Goal: Task Accomplishment & Management: Manage account settings

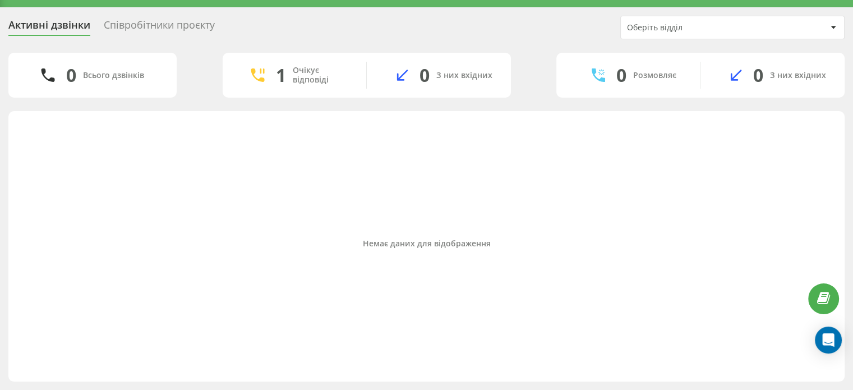
scroll to position [26, 0]
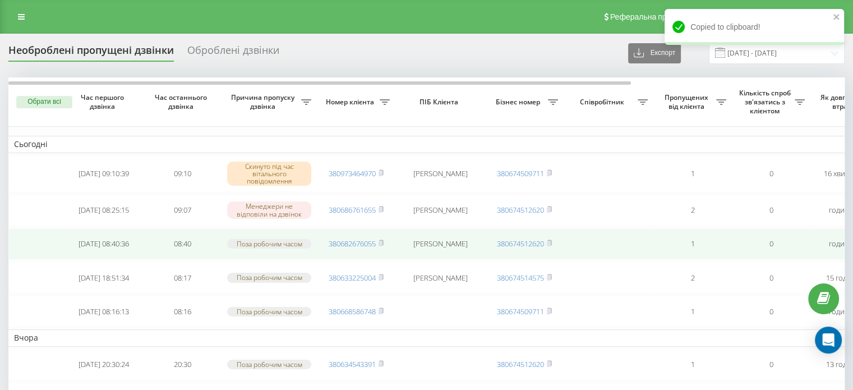
scroll to position [56, 0]
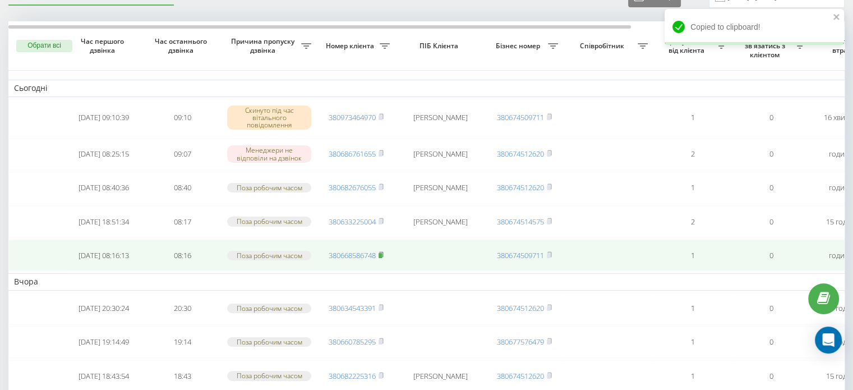
click at [382, 255] on rect at bounding box center [380, 255] width 3 height 5
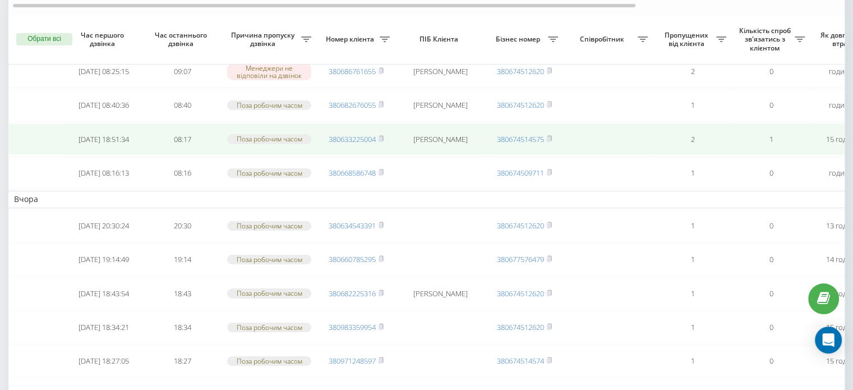
scroll to position [112, 0]
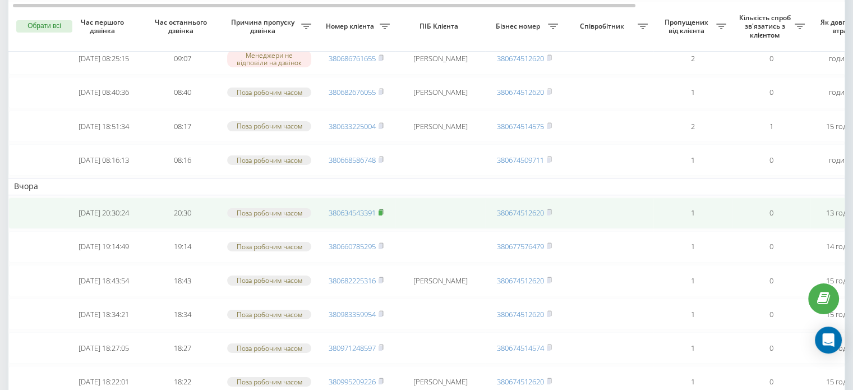
click at [382, 211] on rect at bounding box center [380, 212] width 3 height 5
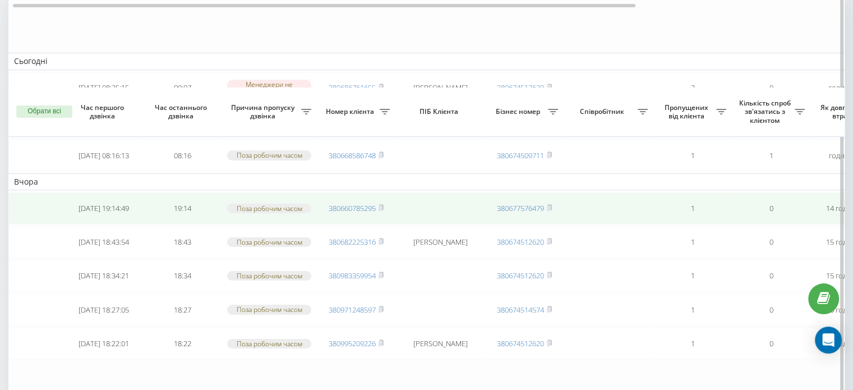
scroll to position [168, 0]
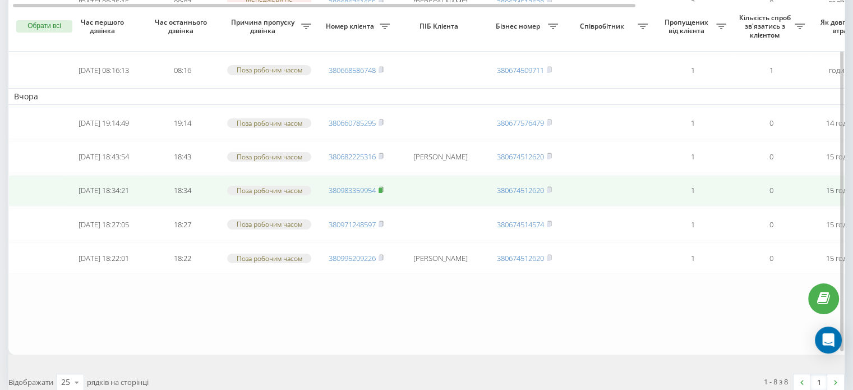
click at [379, 186] on icon at bounding box center [381, 189] width 5 height 7
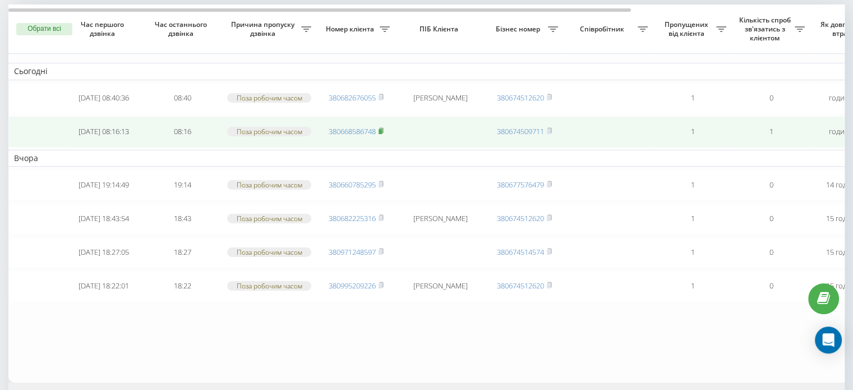
scroll to position [112, 0]
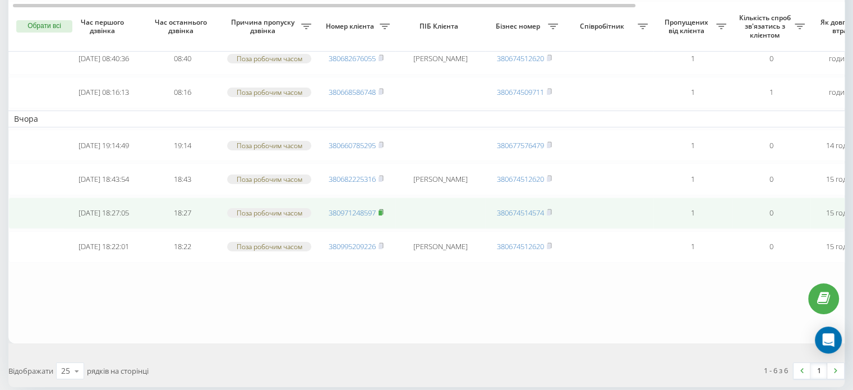
click at [381, 210] on rect at bounding box center [380, 212] width 3 height 5
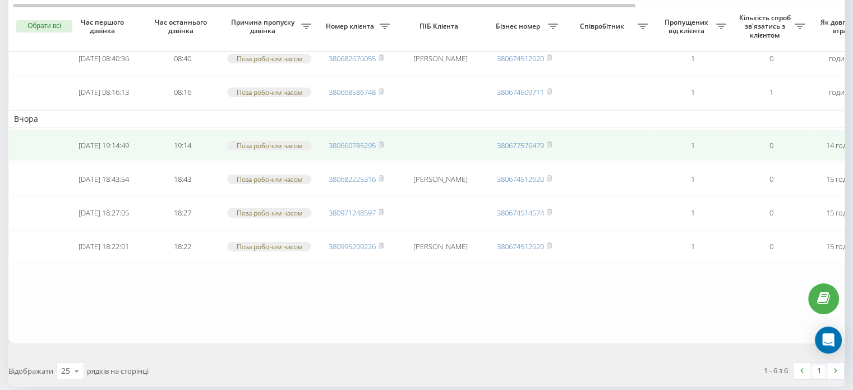
scroll to position [56, 0]
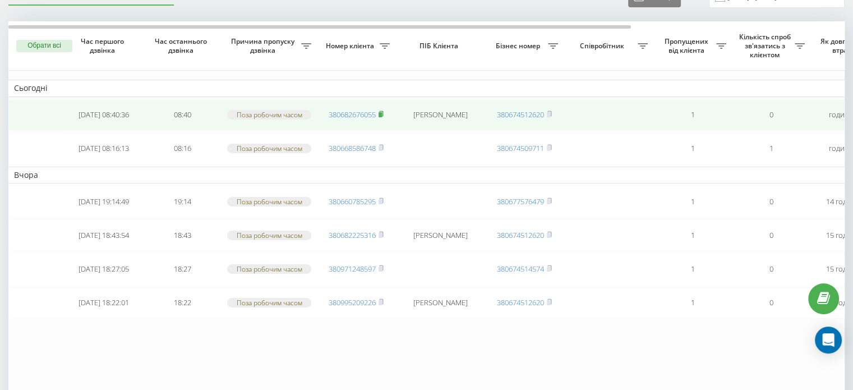
click at [381, 114] on rect at bounding box center [380, 114] width 3 height 5
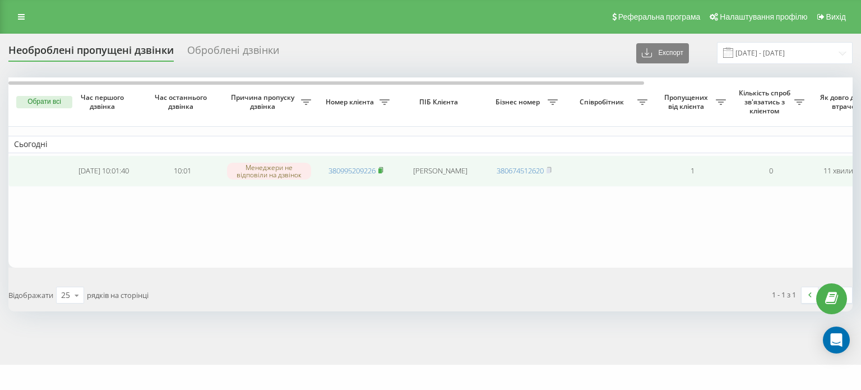
click at [379, 170] on span "380995209226" at bounding box center [356, 170] width 55 height 10
click at [381, 172] on rect at bounding box center [380, 170] width 3 height 5
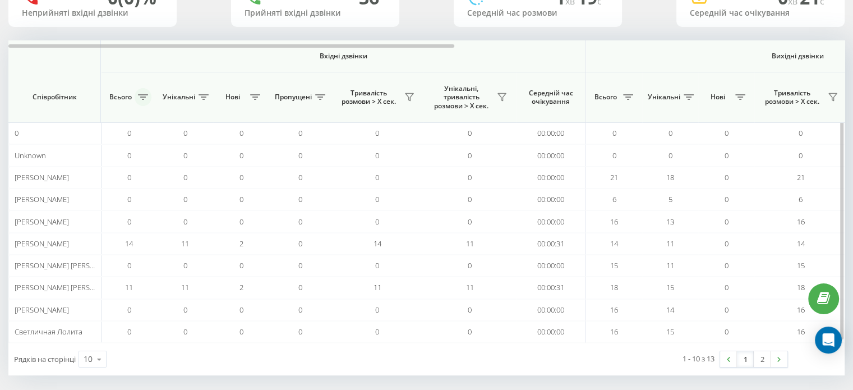
scroll to position [108, 0]
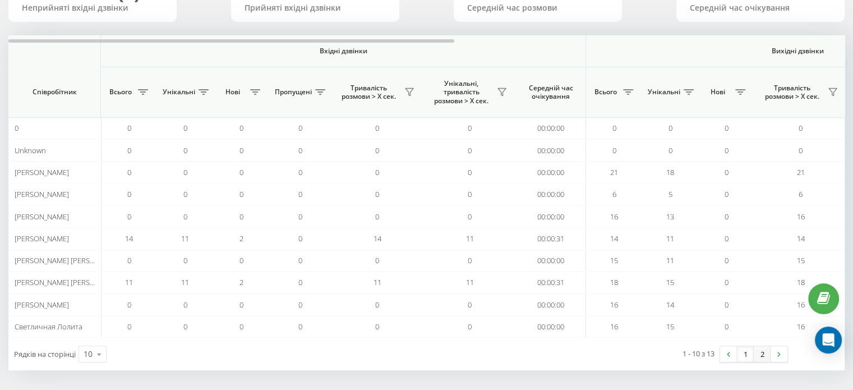
click at [760, 355] on link "2" at bounding box center [762, 354] width 17 height 16
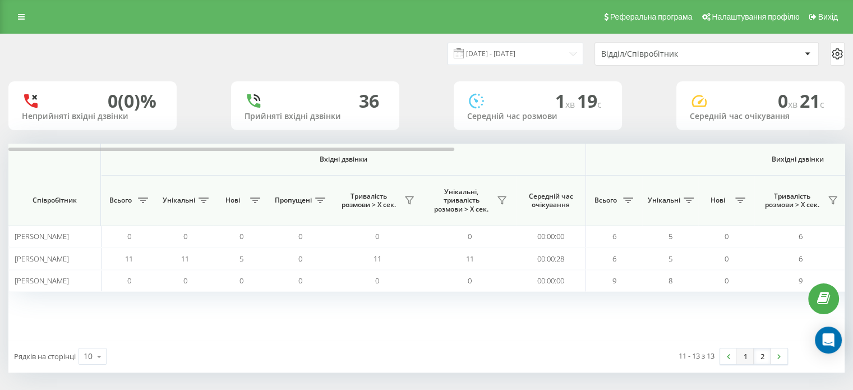
click at [740, 357] on link "1" at bounding box center [745, 356] width 17 height 16
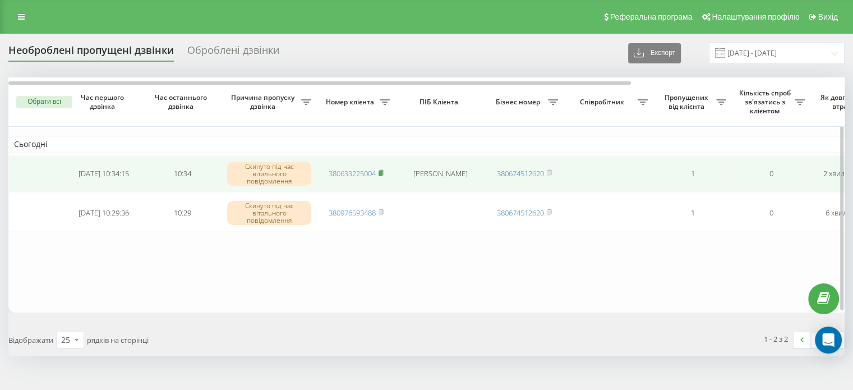
click at [382, 172] on rect at bounding box center [380, 173] width 3 height 5
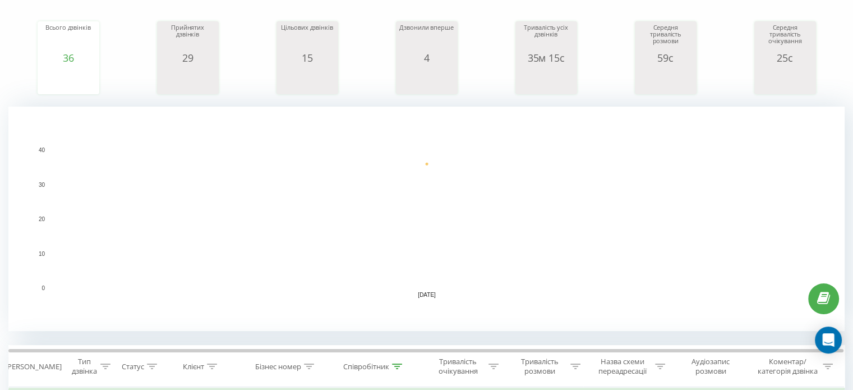
scroll to position [224, 0]
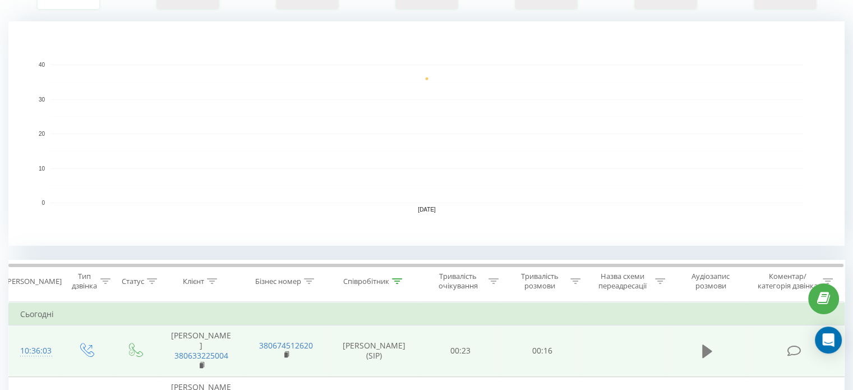
click at [704, 347] on icon at bounding box center [707, 350] width 10 height 13
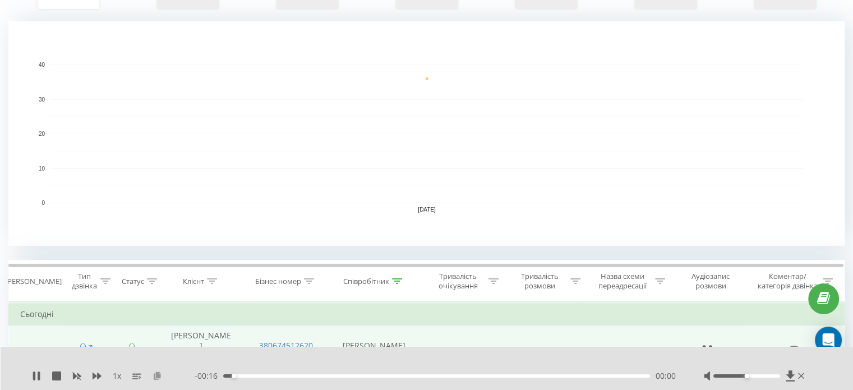
click at [157, 379] on icon at bounding box center [158, 375] width 10 height 8
click at [38, 374] on icon at bounding box center [39, 375] width 2 height 9
click at [33, 372] on icon at bounding box center [36, 375] width 7 height 9
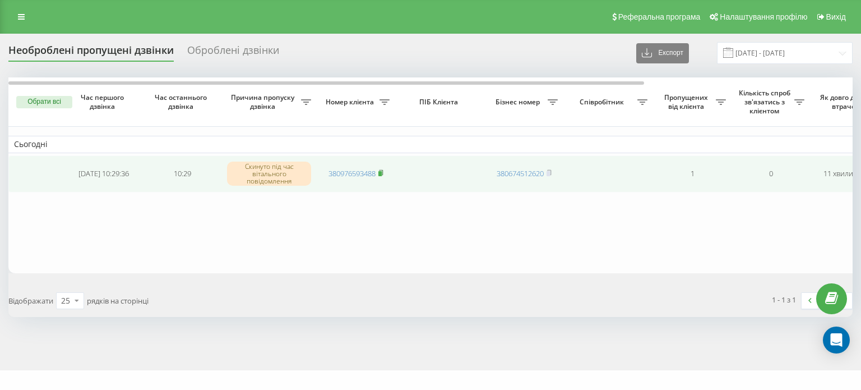
click at [381, 175] on span at bounding box center [381, 173] width 5 height 10
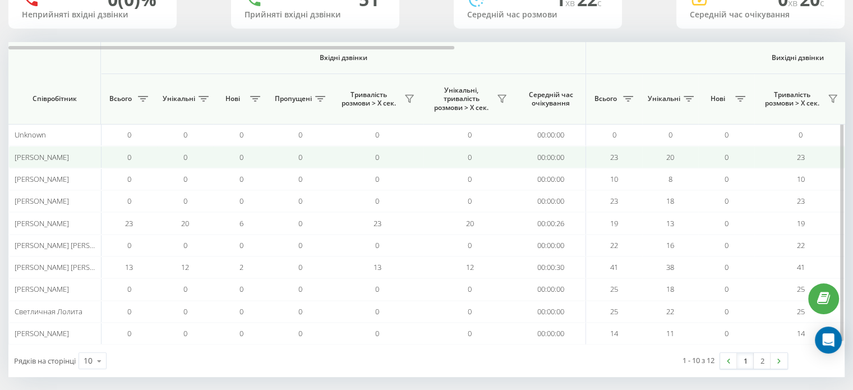
scroll to position [108, 0]
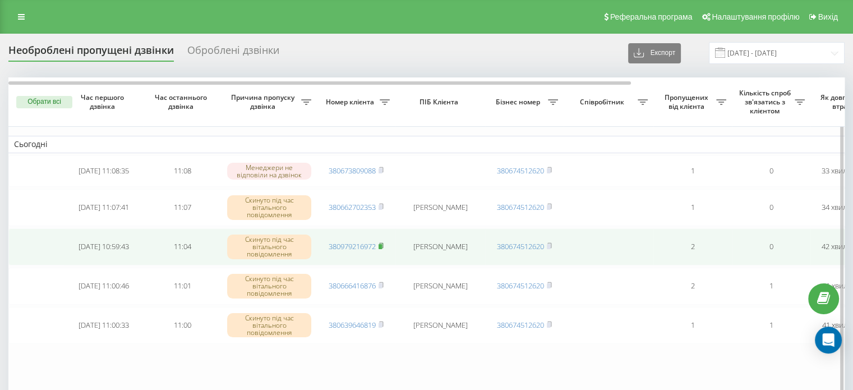
click at [382, 246] on rect at bounding box center [380, 246] width 3 height 5
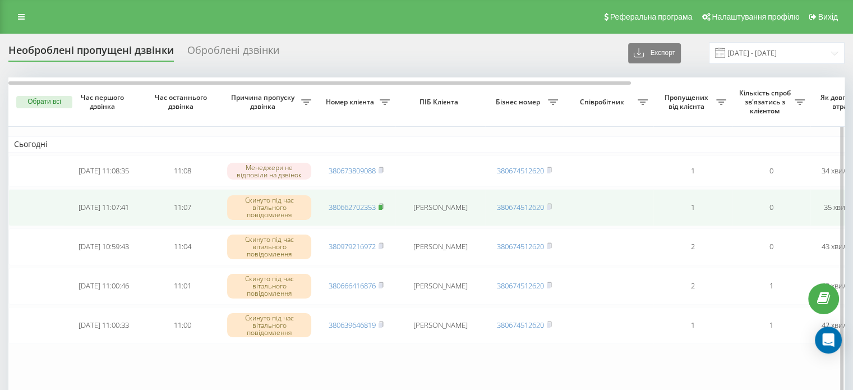
click at [381, 208] on rect at bounding box center [380, 207] width 3 height 5
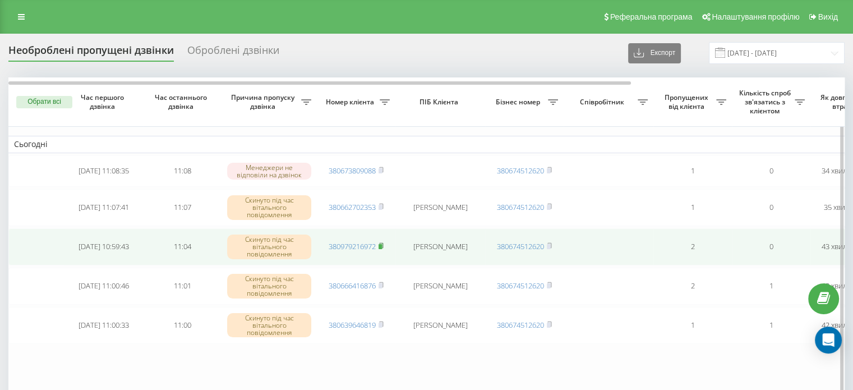
click at [382, 244] on rect at bounding box center [380, 246] width 3 height 5
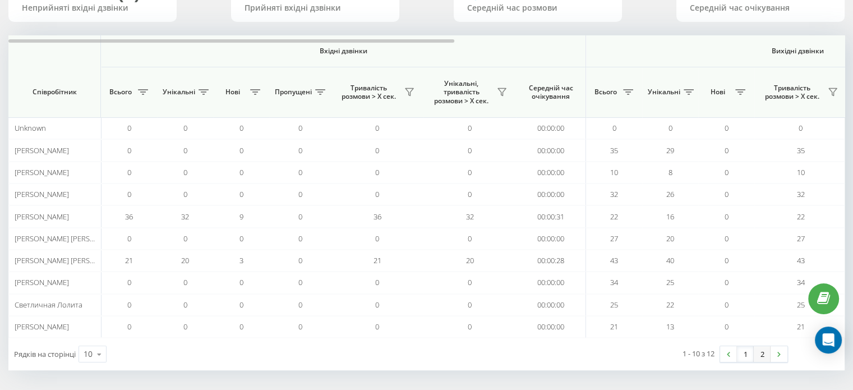
click at [759, 353] on link "2" at bounding box center [762, 354] width 17 height 16
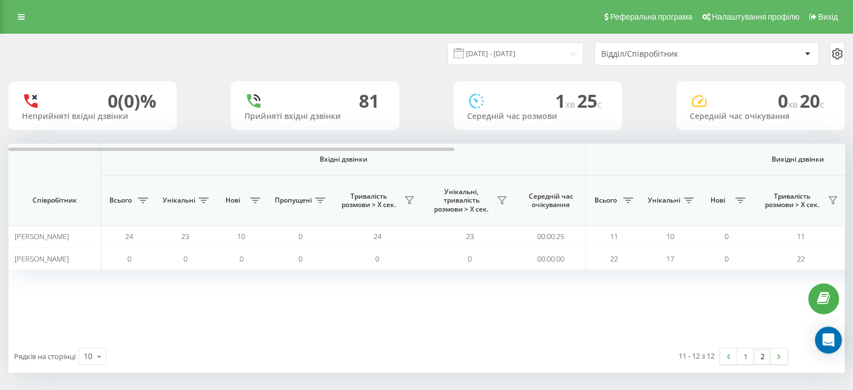
click at [746, 354] on link "1" at bounding box center [745, 356] width 17 height 16
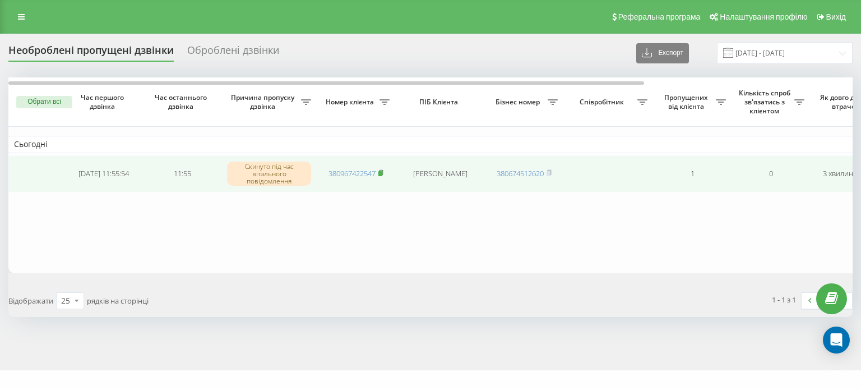
click at [380, 173] on rect at bounding box center [380, 173] width 3 height 5
click at [382, 171] on rect at bounding box center [380, 173] width 3 height 5
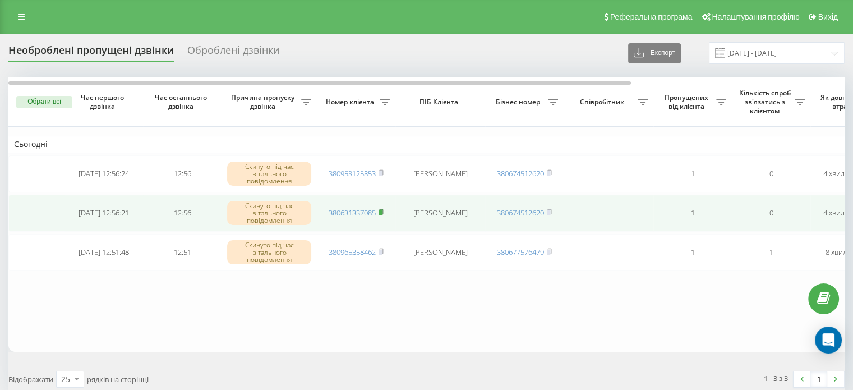
click at [382, 210] on rect at bounding box center [380, 212] width 3 height 5
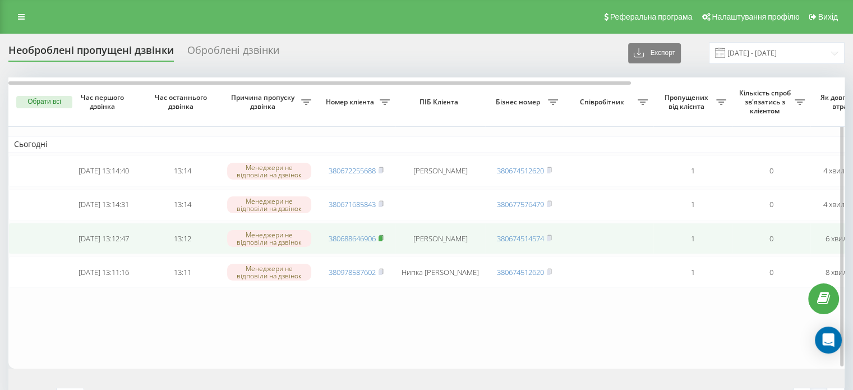
click at [382, 239] on span at bounding box center [381, 238] width 5 height 10
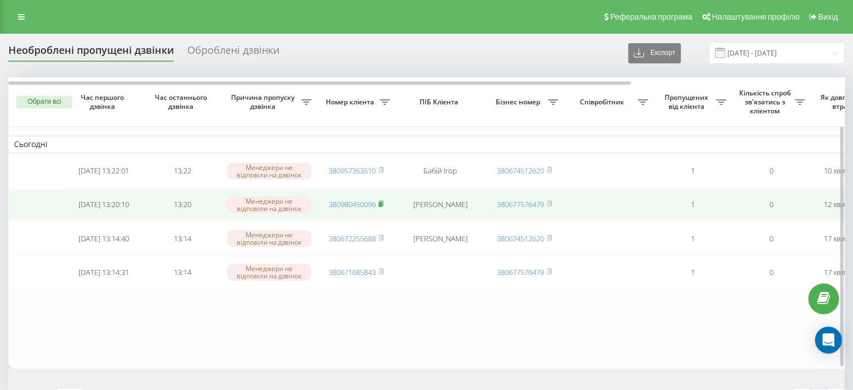
click at [380, 204] on rect at bounding box center [380, 204] width 3 height 5
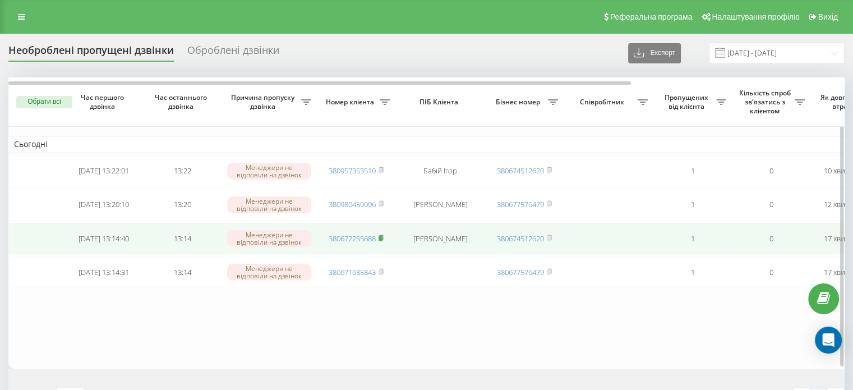
click at [381, 238] on rect at bounding box center [380, 238] width 3 height 5
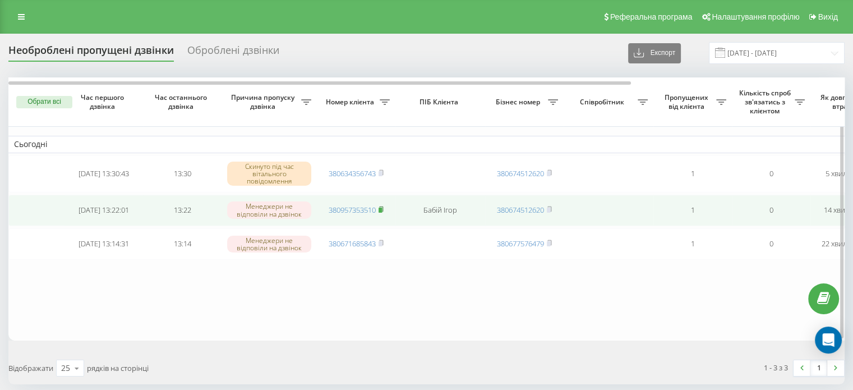
click at [384, 209] on icon at bounding box center [381, 209] width 5 height 7
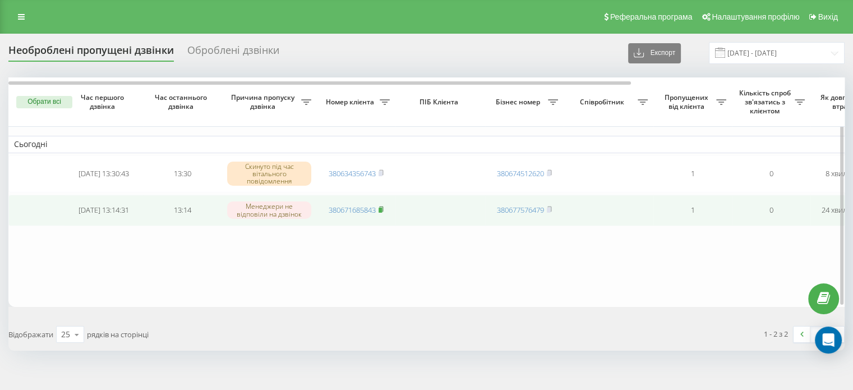
click at [381, 209] on rect at bounding box center [380, 210] width 3 height 5
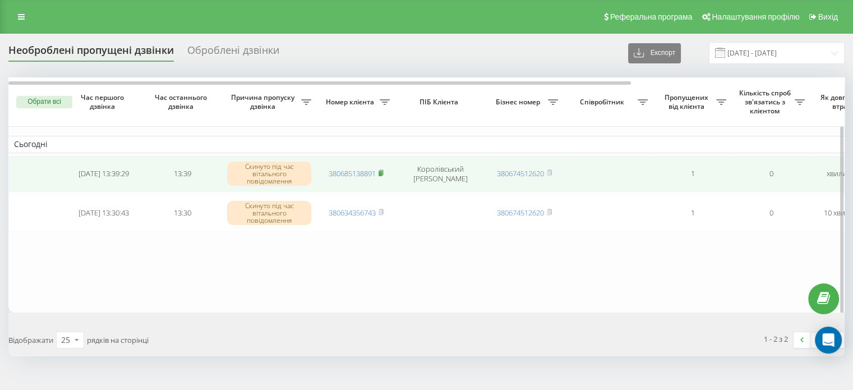
click at [382, 177] on span at bounding box center [381, 173] width 5 height 10
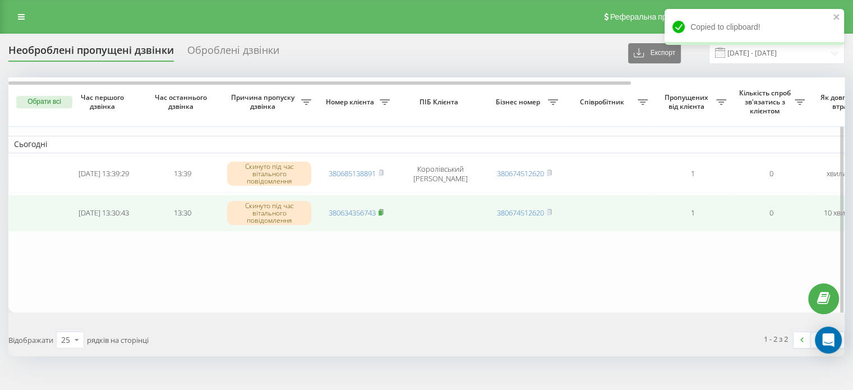
click at [382, 218] on span at bounding box center [381, 213] width 5 height 10
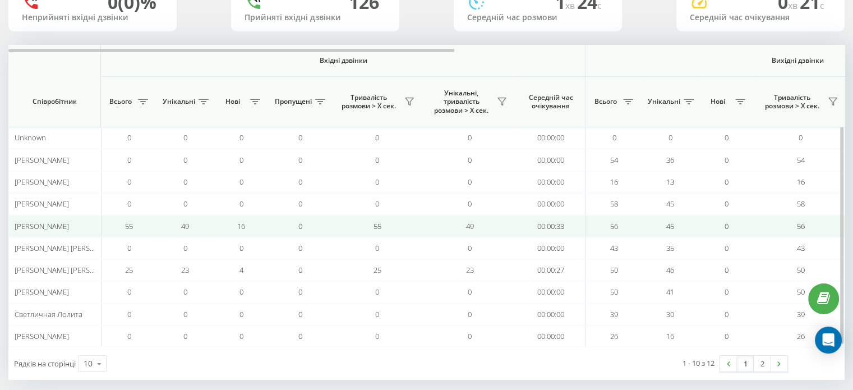
scroll to position [108, 0]
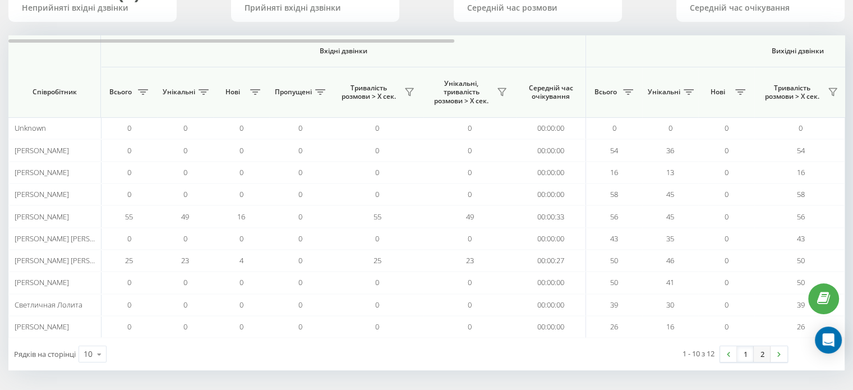
click at [765, 347] on link "2" at bounding box center [762, 354] width 17 height 16
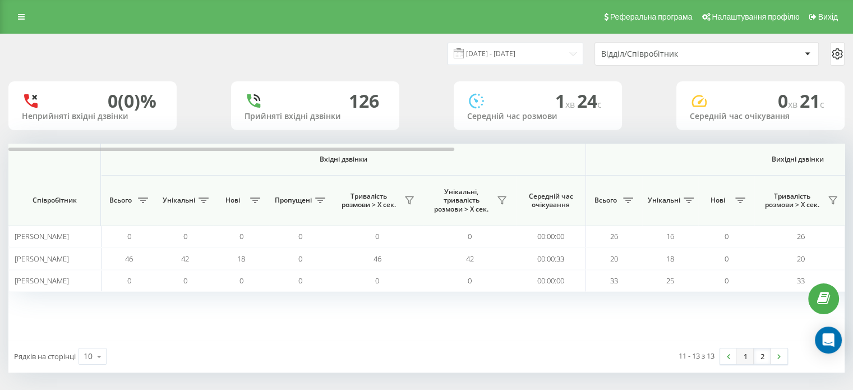
click at [747, 357] on link "1" at bounding box center [745, 356] width 17 height 16
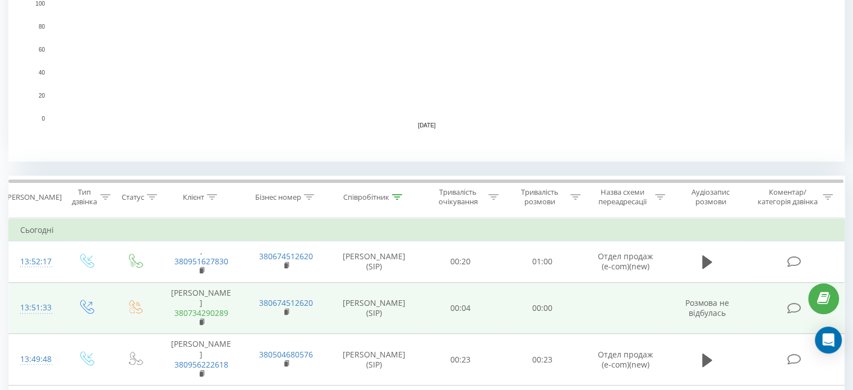
scroll to position [393, 0]
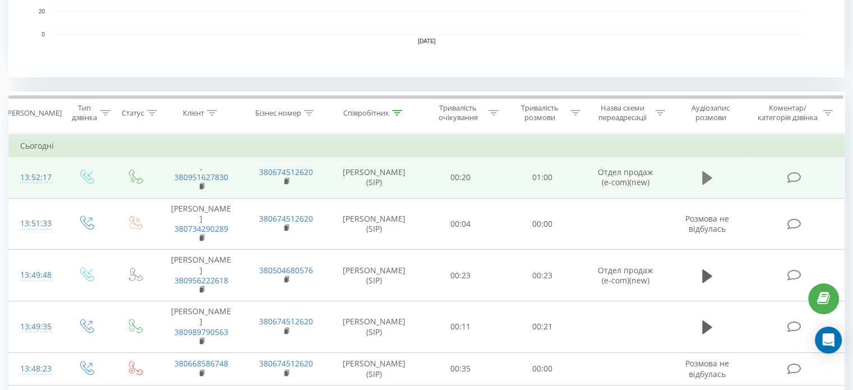
click at [703, 179] on icon at bounding box center [707, 177] width 10 height 13
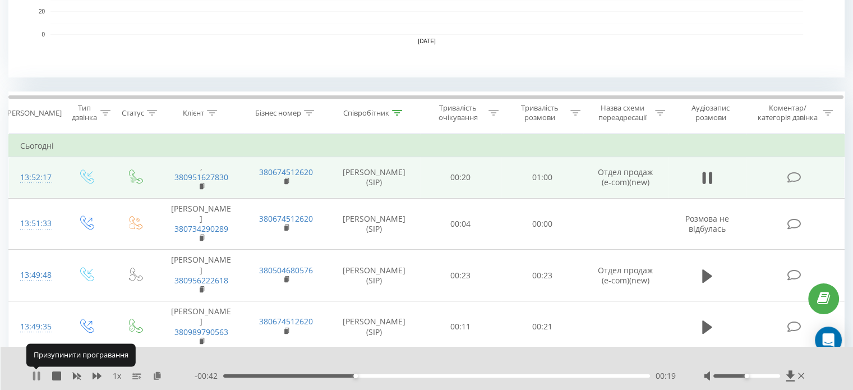
click at [36, 376] on icon at bounding box center [36, 375] width 9 height 9
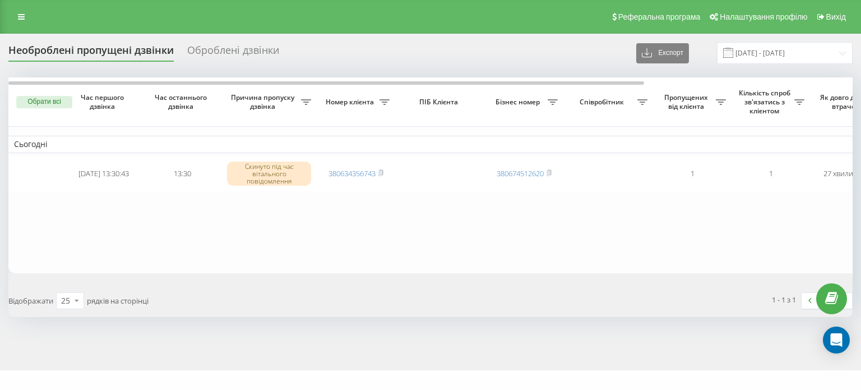
click at [60, 99] on button "Обрати всі" at bounding box center [44, 102] width 56 height 12
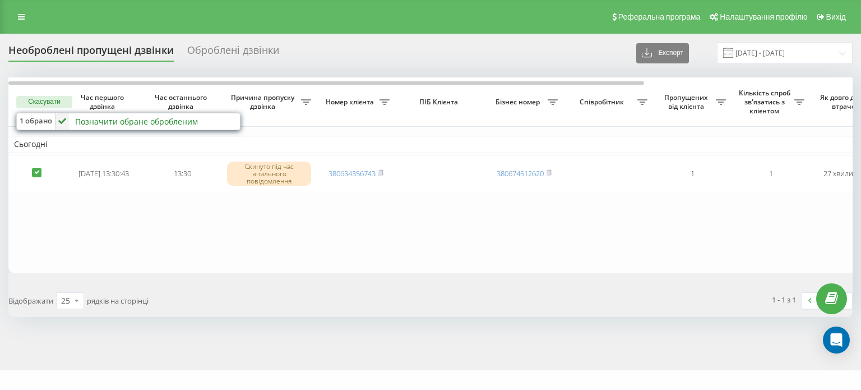
click at [96, 120] on div "Позначити обране обробленим" at bounding box center [136, 121] width 123 height 11
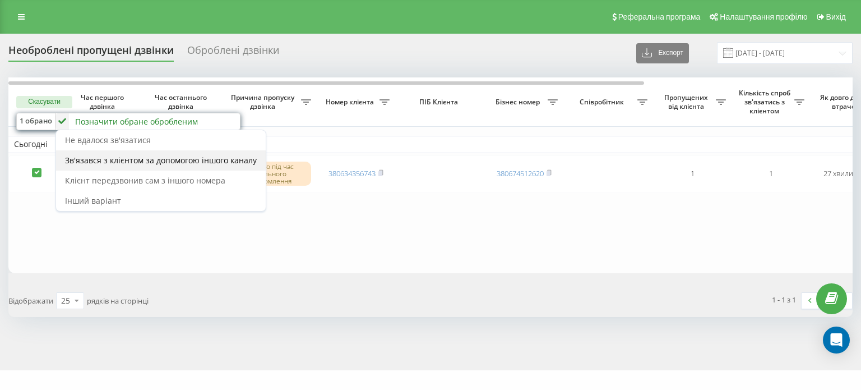
click at [117, 158] on span "Зв'язався з клієнтом за допомогою іншого каналу" at bounding box center [161, 160] width 192 height 11
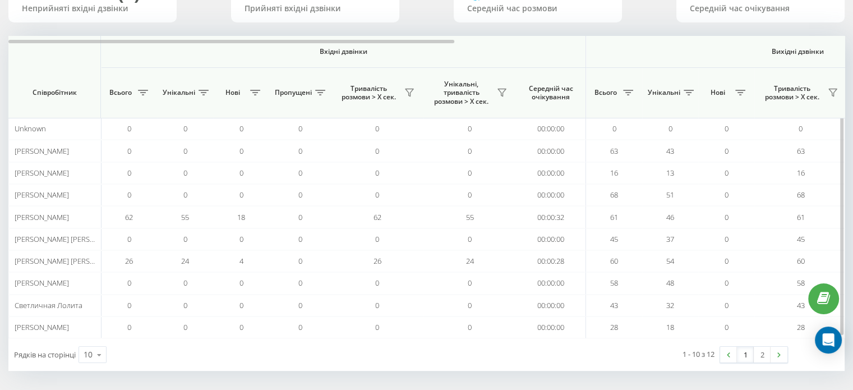
scroll to position [108, 0]
click at [763, 352] on link "2" at bounding box center [762, 354] width 17 height 16
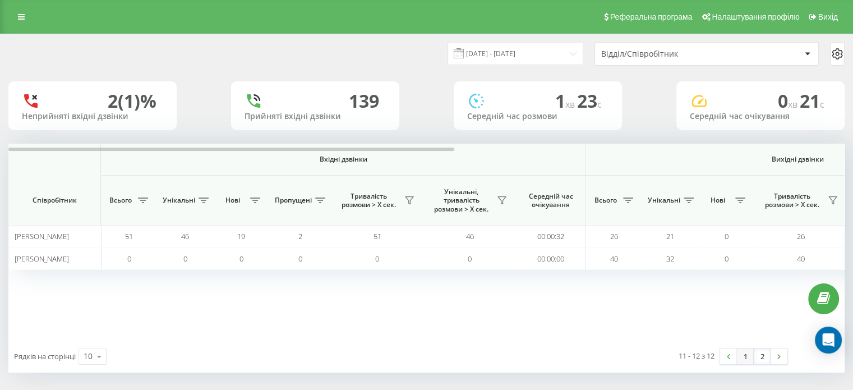
click at [745, 359] on link "1" at bounding box center [745, 356] width 17 height 16
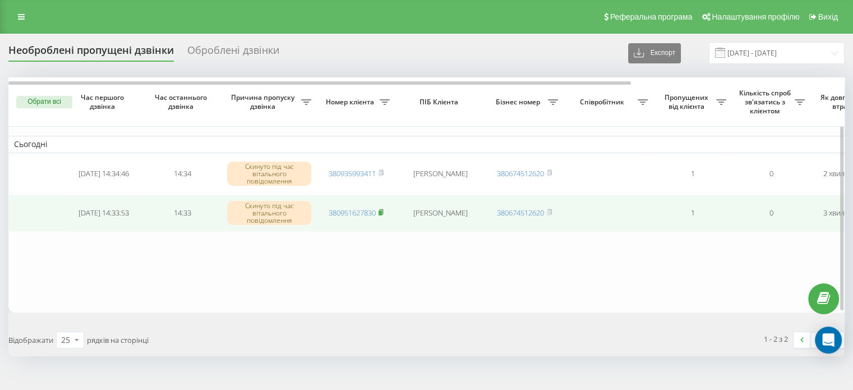
click at [382, 210] on rect at bounding box center [380, 212] width 3 height 5
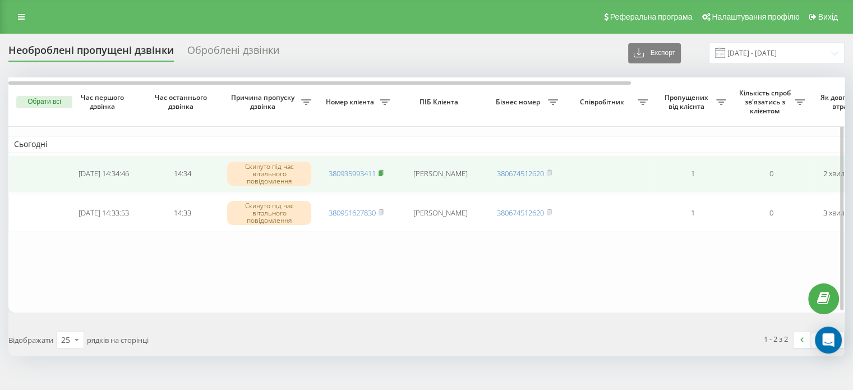
click at [381, 176] on span at bounding box center [381, 173] width 5 height 10
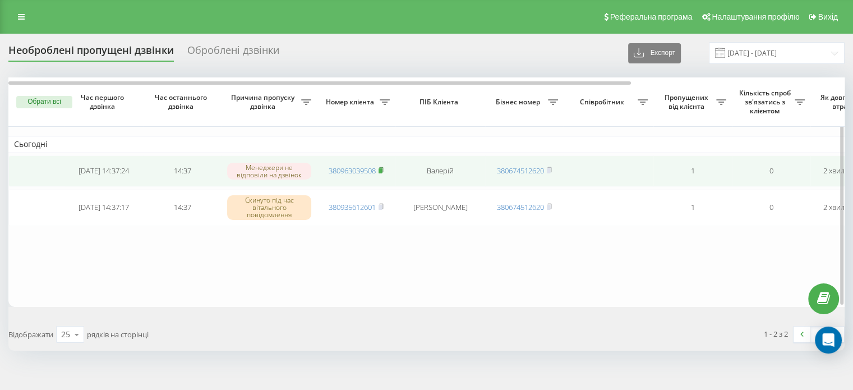
click at [382, 168] on rect at bounding box center [380, 170] width 3 height 5
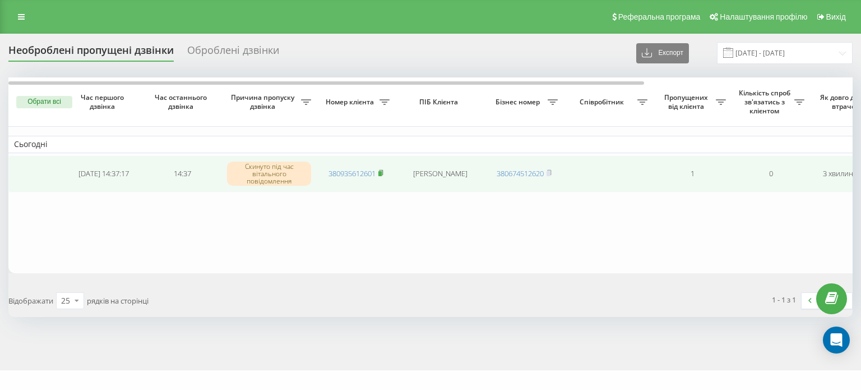
click at [383, 170] on icon at bounding box center [381, 172] width 5 height 7
